Goal: Information Seeking & Learning: Learn about a topic

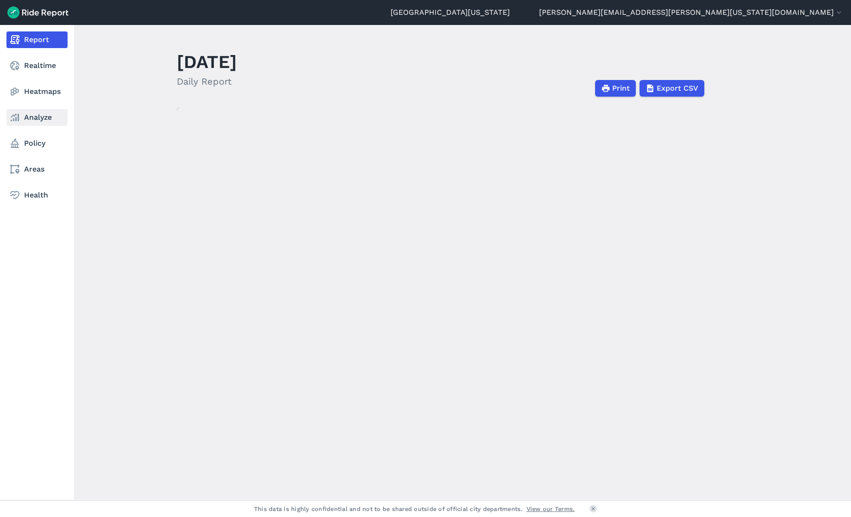
click at [44, 119] on link "Analyze" at bounding box center [36, 117] width 61 height 17
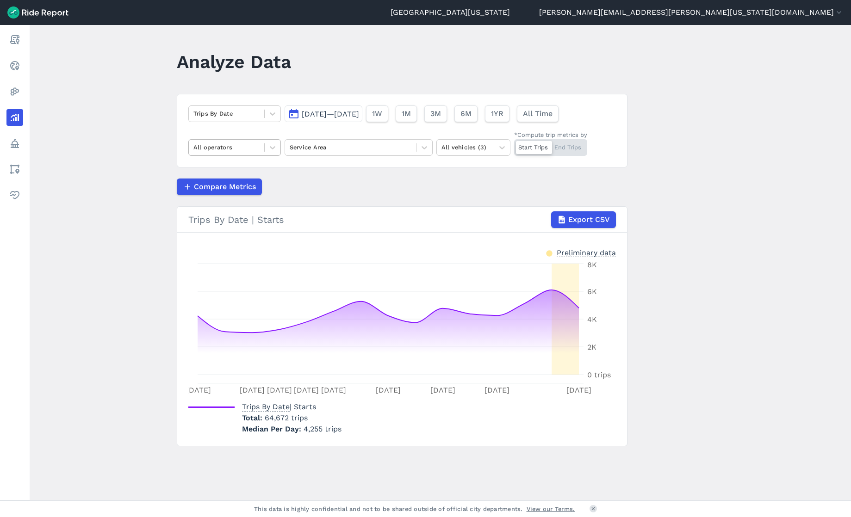
click at [258, 151] on div "All operators" at bounding box center [226, 147] width 75 height 14
click at [252, 189] on div "Spin" at bounding box center [234, 186] width 93 height 16
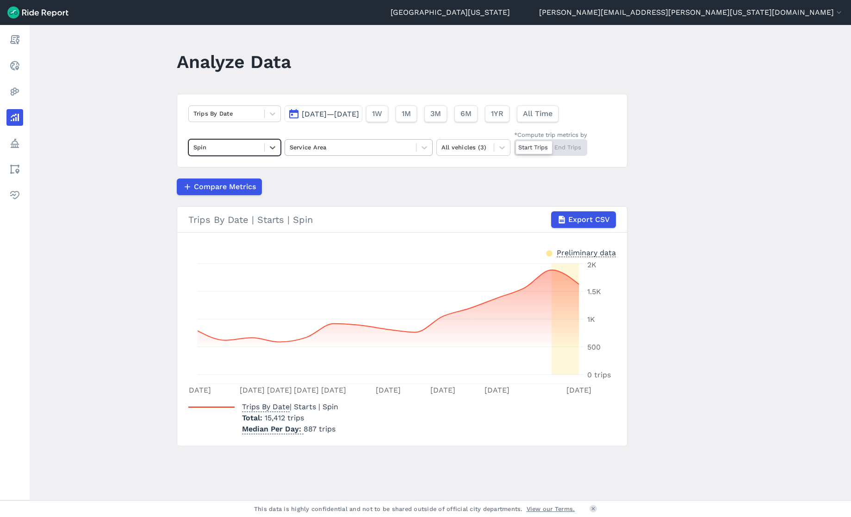
click at [344, 151] on div at bounding box center [351, 147] width 122 height 11
click at [349, 168] on div "University Boundary Revised" at bounding box center [359, 170] width 148 height 16
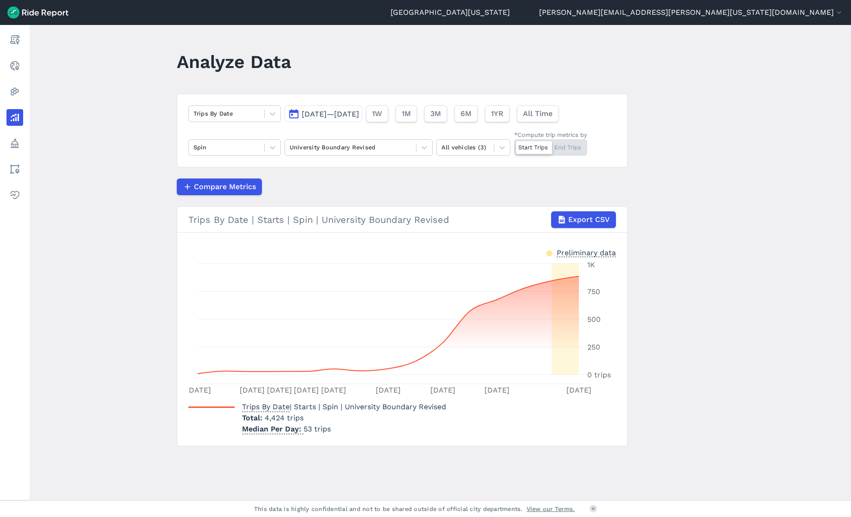
click at [376, 137] on div "Trips By Date [DATE]—[DATE] 1W 1M 3M 6M 1YR All Time Spin University Boundary R…" at bounding box center [402, 131] width 451 height 74
click at [374, 147] on div at bounding box center [351, 147] width 122 height 11
click at [377, 172] on div "Service Area" at bounding box center [359, 170] width 148 height 16
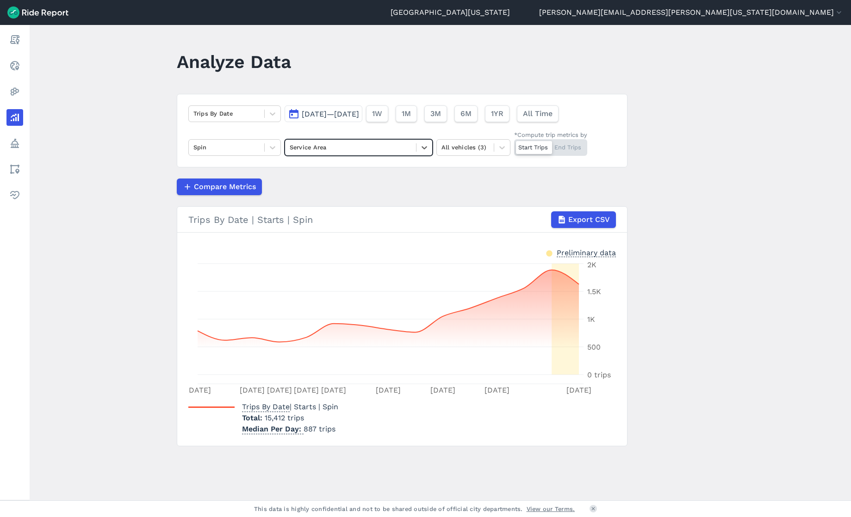
click at [367, 152] on div at bounding box center [351, 147] width 122 height 11
click at [371, 172] on div "University Boundary Revised" at bounding box center [359, 170] width 148 height 16
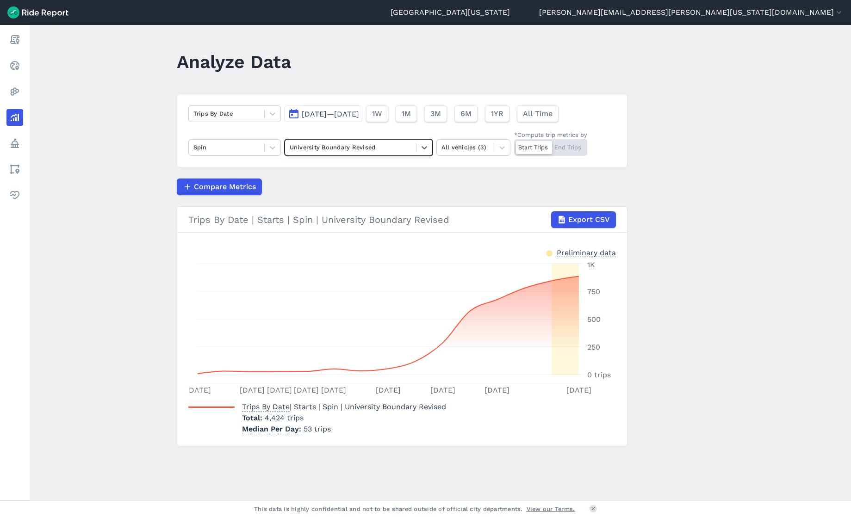
click at [359, 115] on span "[DATE]—[DATE]" at bounding box center [330, 114] width 57 height 9
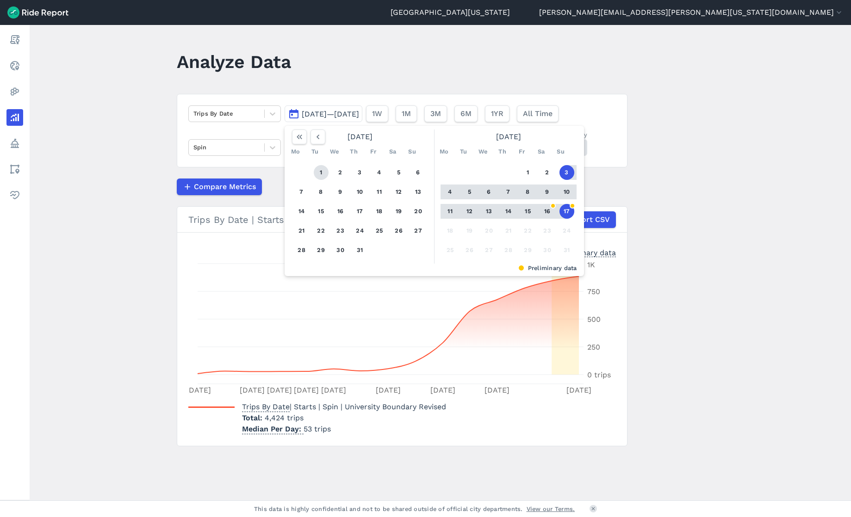
click at [323, 173] on button "1" at bounding box center [321, 172] width 15 height 15
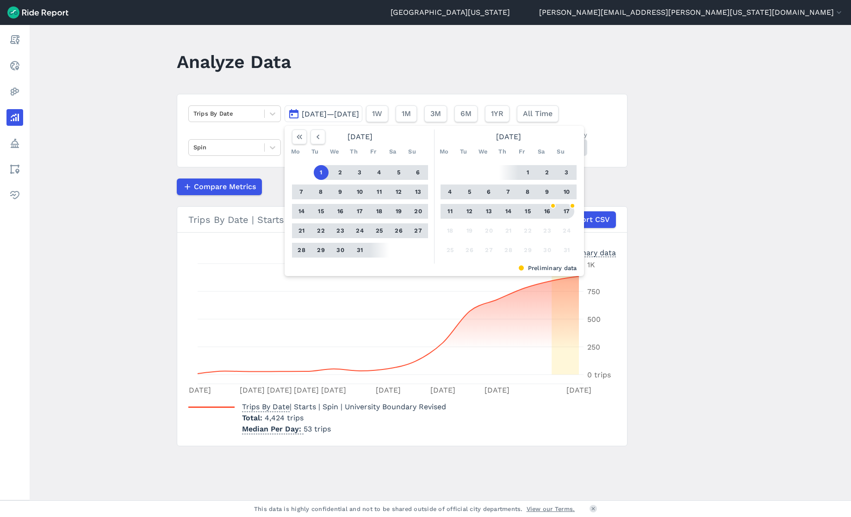
click at [564, 213] on button "17" at bounding box center [566, 211] width 15 height 15
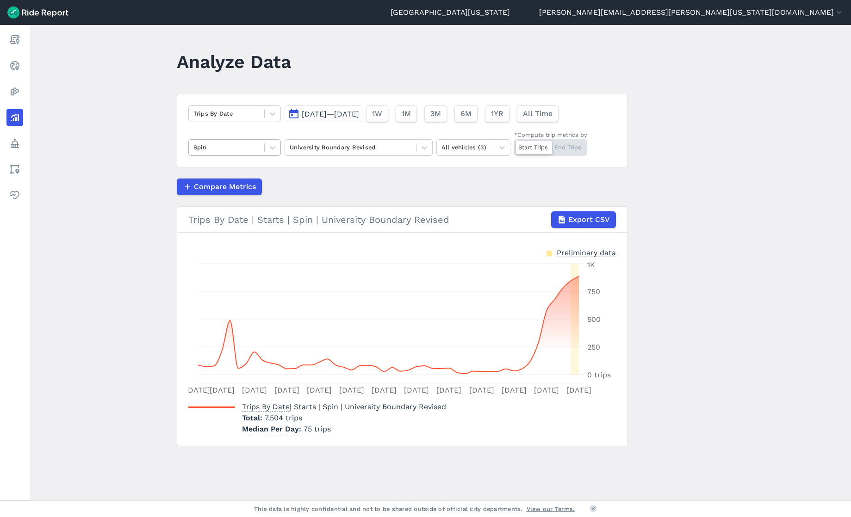
click at [243, 145] on div at bounding box center [226, 147] width 66 height 11
drag, startPoint x: 251, startPoint y: 121, endPoint x: 248, endPoint y: 116, distance: 5.4
click at [251, 121] on div "Trips By Date" at bounding box center [226, 113] width 75 height 14
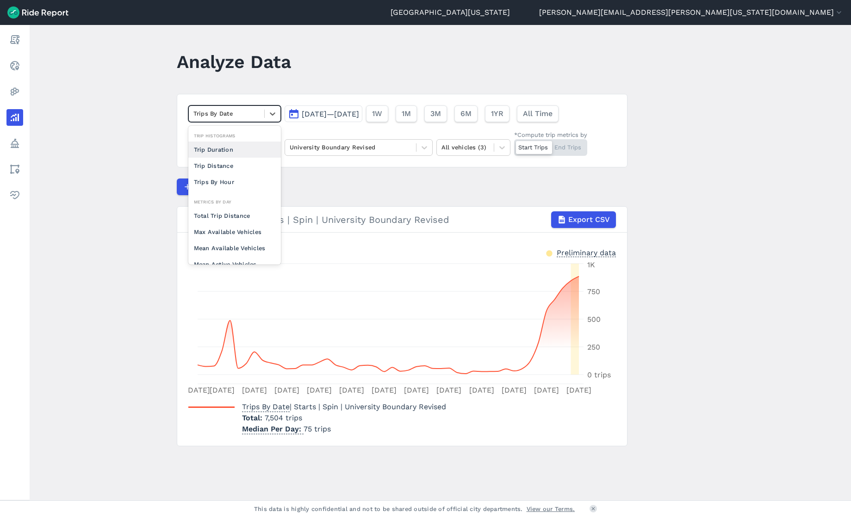
click at [247, 115] on div at bounding box center [226, 113] width 66 height 11
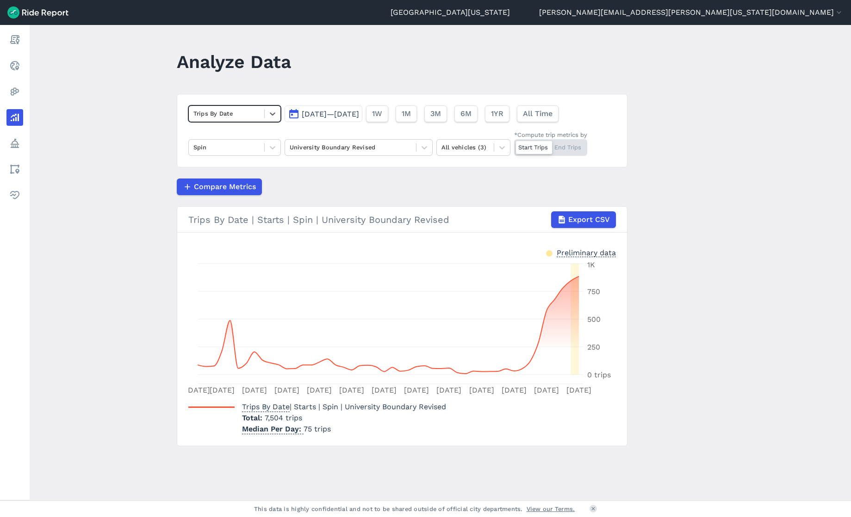
click at [247, 115] on div at bounding box center [226, 113] width 66 height 11
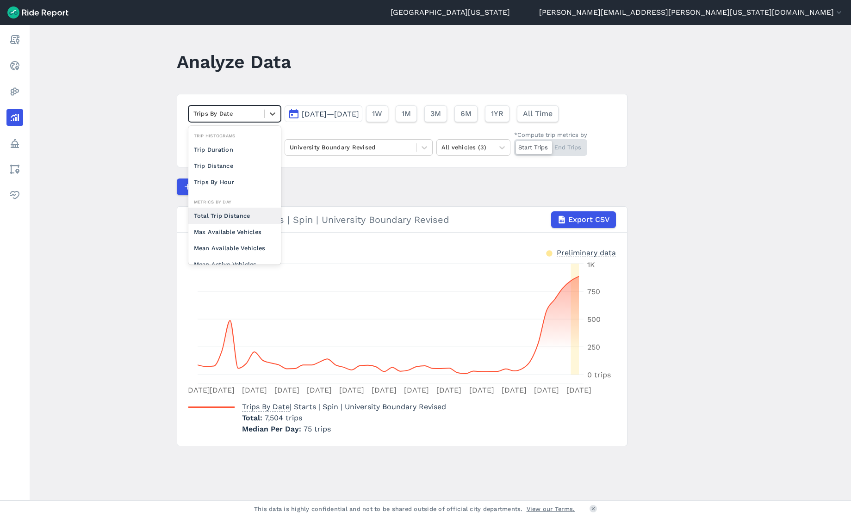
click at [262, 219] on div "Total Trip Distance" at bounding box center [234, 216] width 93 height 16
